Goal: Task Accomplishment & Management: Use online tool/utility

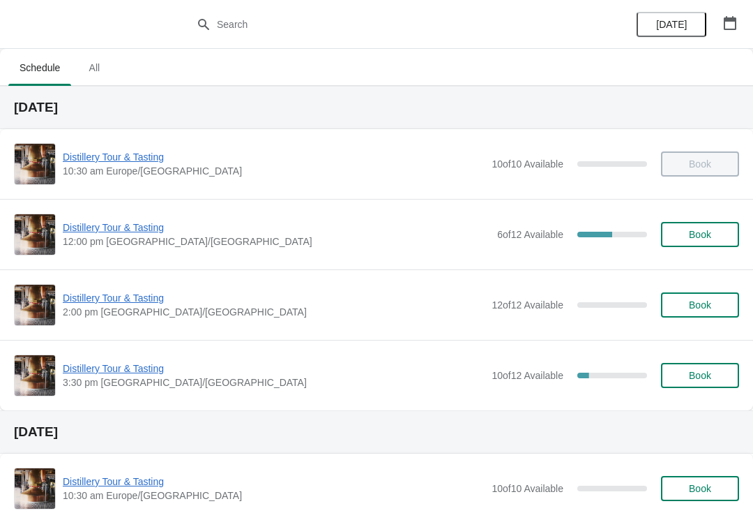
click at [100, 222] on span "Distillery Tour & Tasting" at bounding box center [276, 227] width 427 height 14
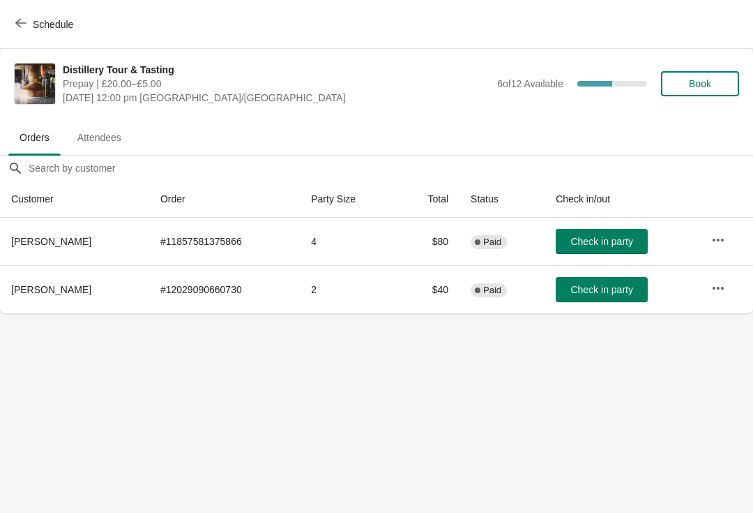
click at [21, 16] on button "Schedule" at bounding box center [45, 24] width 77 height 25
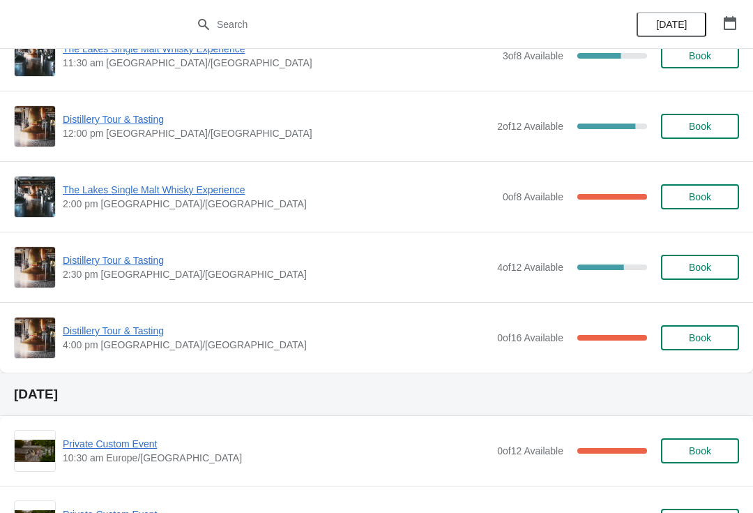
scroll to position [506, 0]
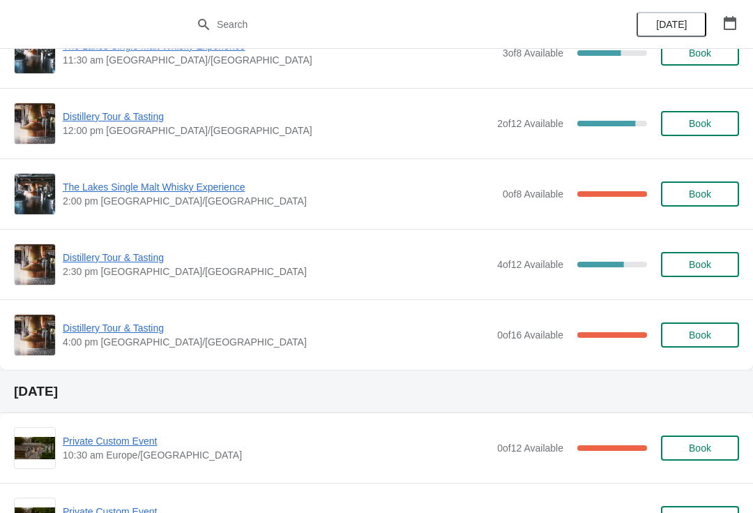
click at [120, 333] on span "Distillery Tour & Tasting" at bounding box center [276, 328] width 427 height 14
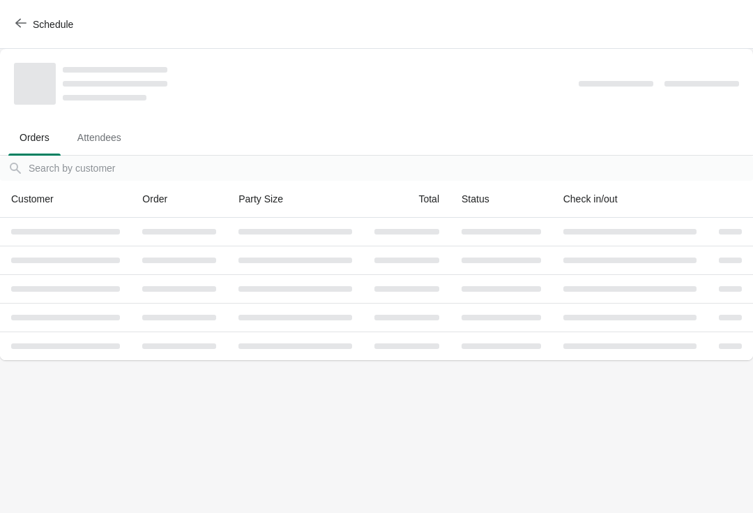
scroll to position [0, 0]
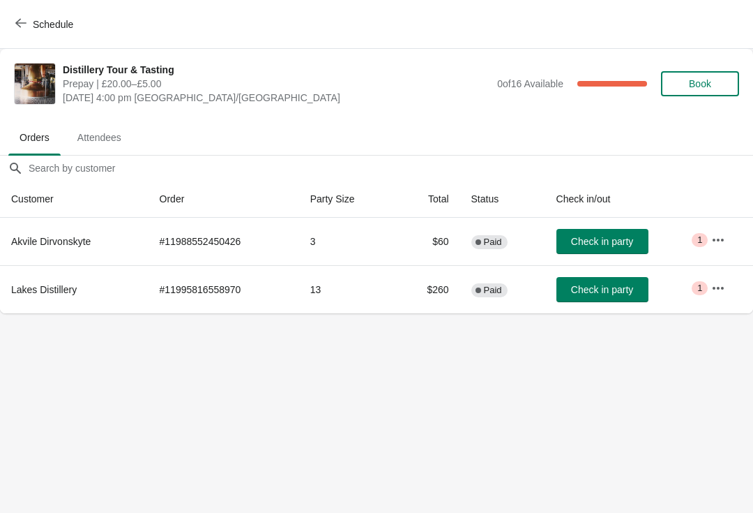
click at [713, 284] on icon "button" at bounding box center [718, 288] width 14 height 14
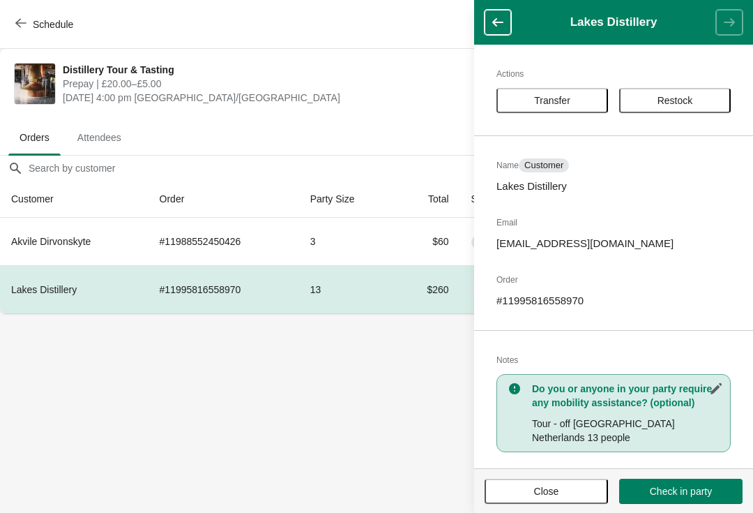
click at [547, 485] on span "Close" at bounding box center [546, 490] width 25 height 11
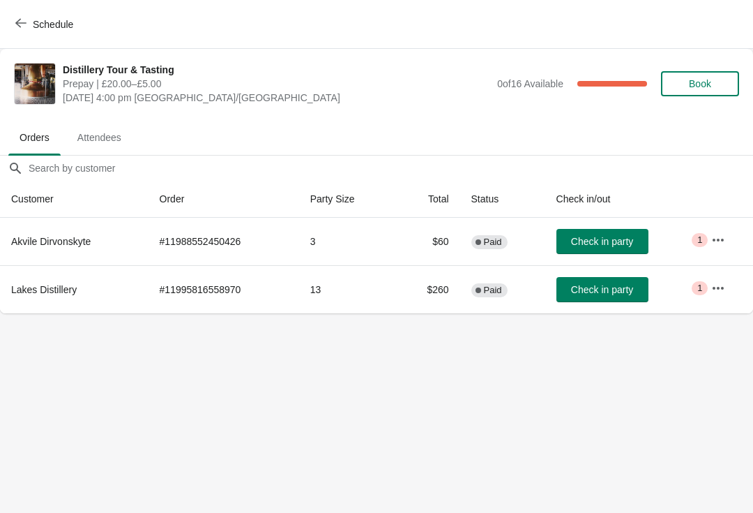
click at [718, 239] on icon "button" at bounding box center [718, 240] width 14 height 14
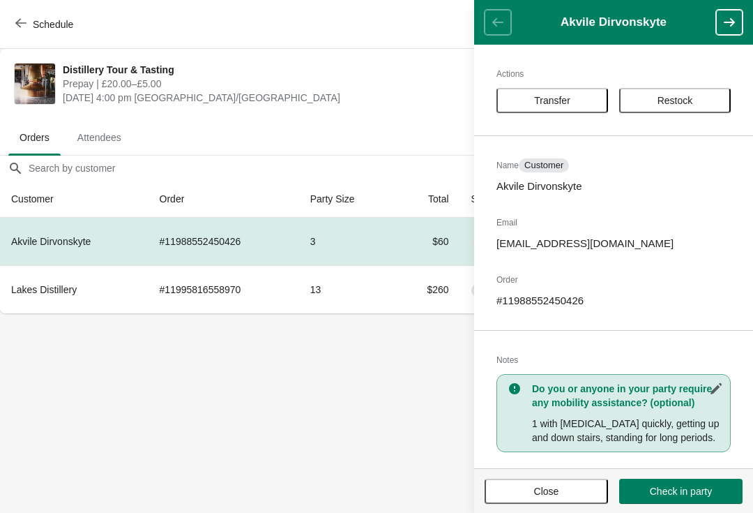
click at [546, 485] on span "Close" at bounding box center [546, 490] width 25 height 11
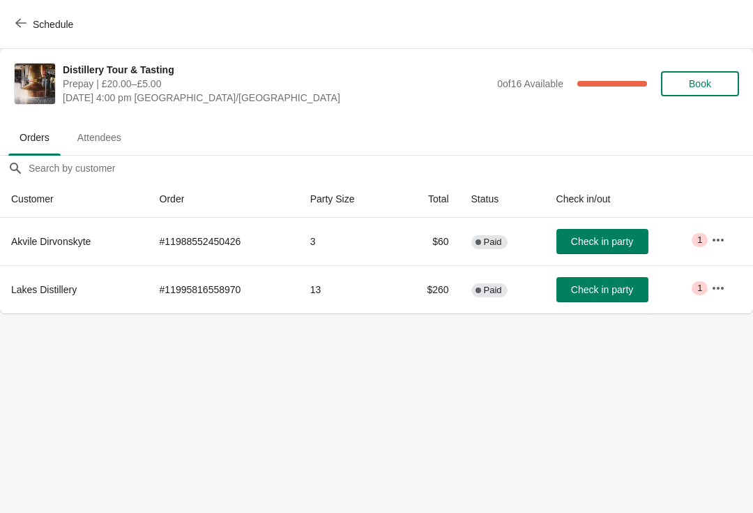
click at [19, 13] on button "Schedule" at bounding box center [45, 24] width 77 height 25
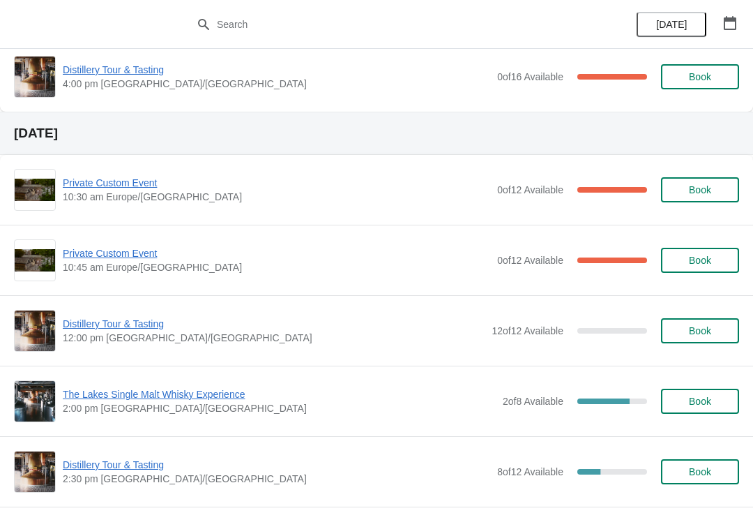
scroll to position [765, 0]
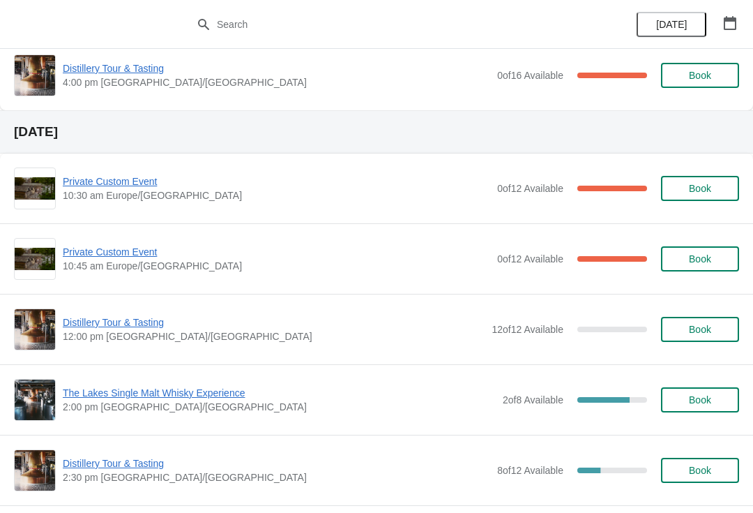
click at [116, 186] on span "Private Custom Event" at bounding box center [276, 181] width 427 height 14
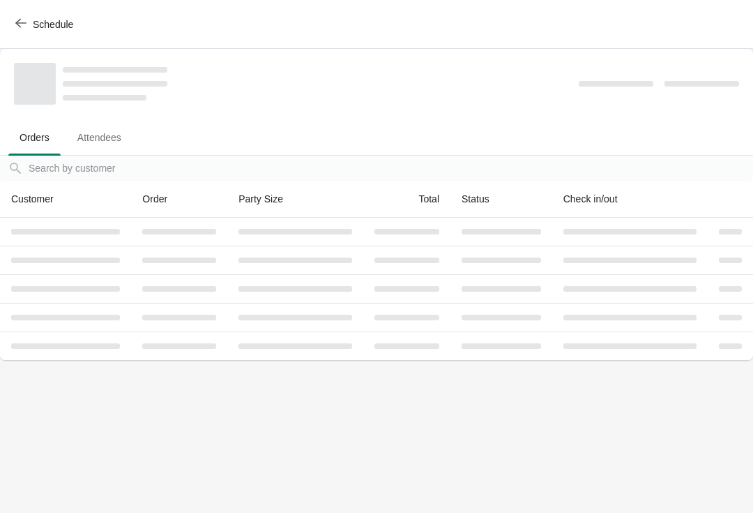
scroll to position [0, 0]
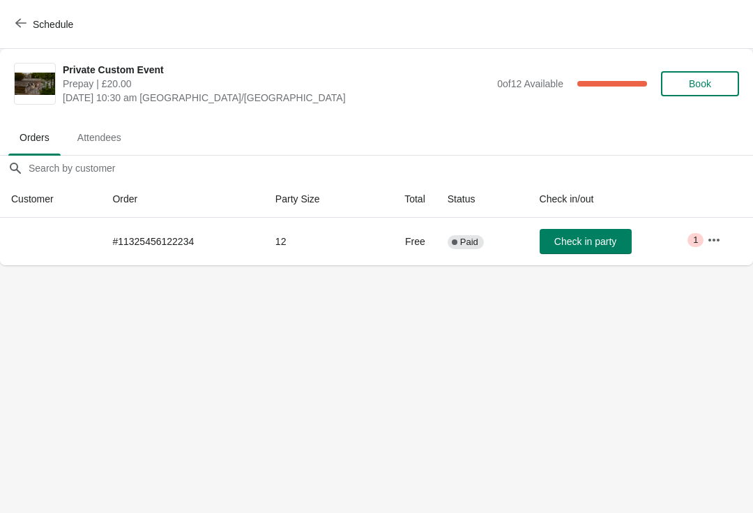
click at [707, 241] on button "button" at bounding box center [714, 239] width 25 height 25
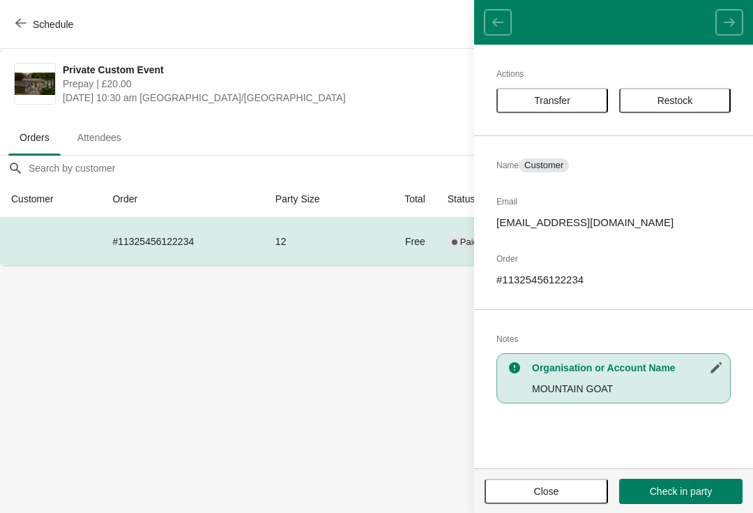
click at [543, 485] on span "Close" at bounding box center [546, 490] width 25 height 11
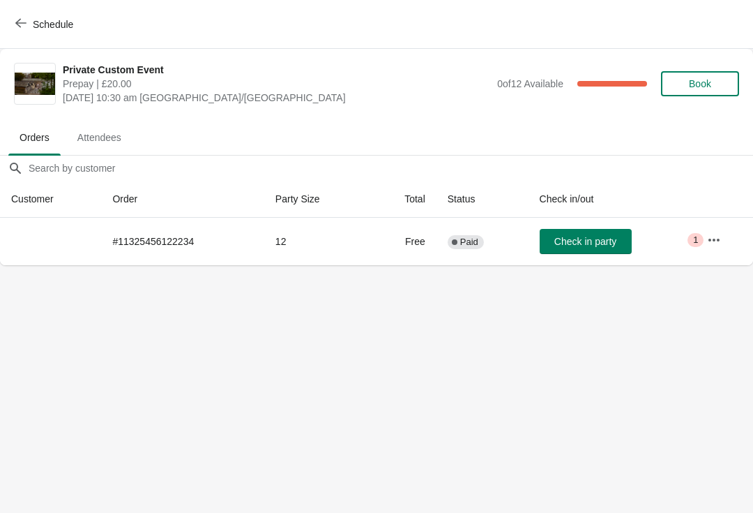
click at [13, 22] on button "Schedule" at bounding box center [45, 24] width 77 height 25
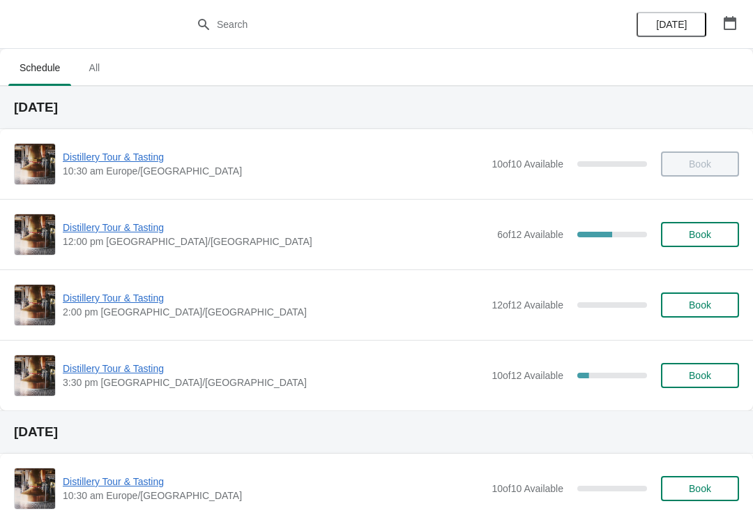
click at [114, 222] on span "Distillery Tour & Tasting" at bounding box center [276, 227] width 427 height 14
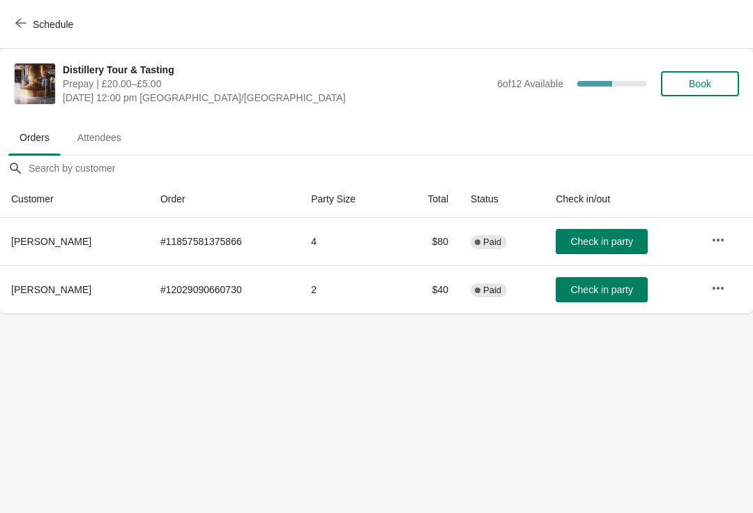
click at [595, 234] on button "Check in party" at bounding box center [602, 241] width 92 height 25
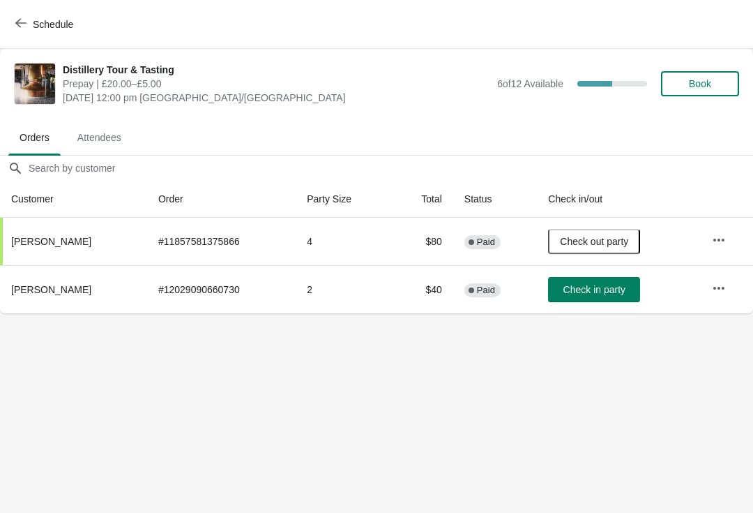
click at [23, 22] on icon "button" at bounding box center [20, 22] width 11 height 11
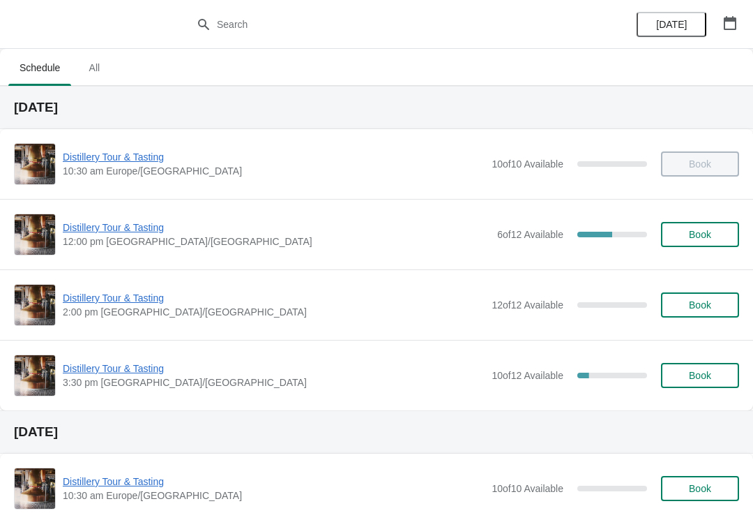
click at [112, 367] on span "Distillery Tour & Tasting" at bounding box center [274, 368] width 422 height 14
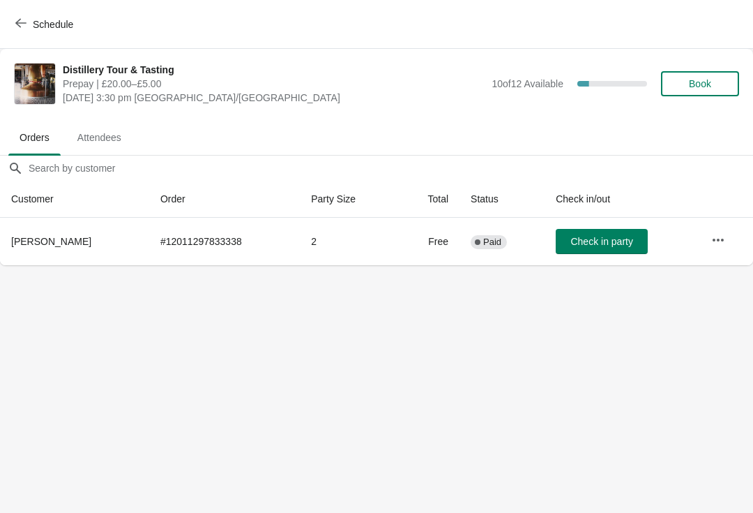
click at [22, 19] on icon "button" at bounding box center [20, 22] width 11 height 11
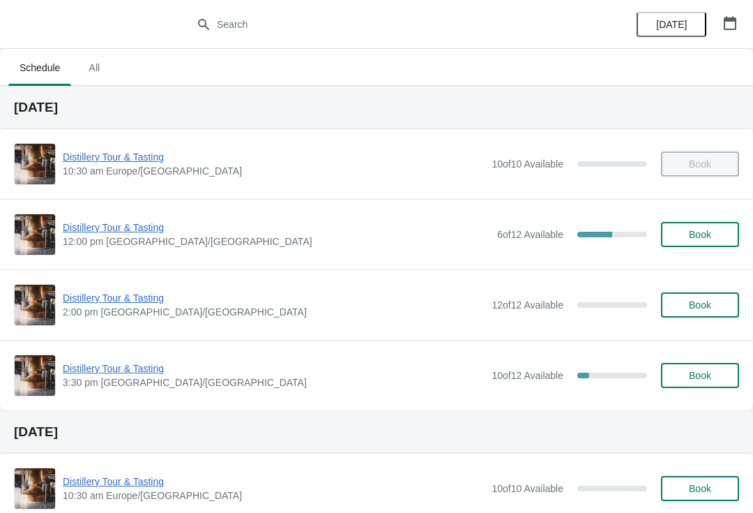
click at [111, 232] on span "Distillery Tour & Tasting" at bounding box center [276, 227] width 427 height 14
